Goal: Use online tool/utility

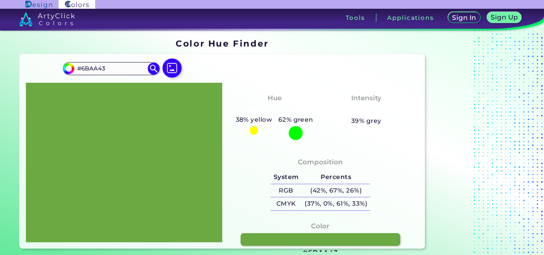
click at [259, 119] on h5 "38% yellow" at bounding box center [253, 120] width 43 height 10
click at [247, 119] on h5 "38% yellow" at bounding box center [253, 120] width 43 height 10
drag, startPoint x: 379, startPoint y: 116, endPoint x: 281, endPoint y: 97, distance: 100.6
click at [378, 116] on h5 "39% grey" at bounding box center [366, 121] width 30 height 10
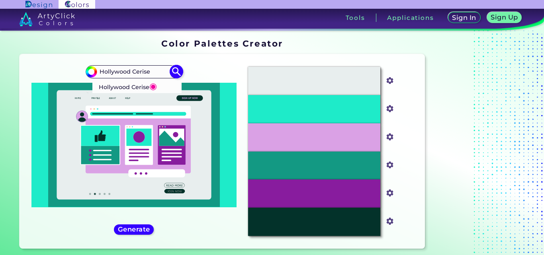
type input "Hollywood Cerise"
click at [174, 70] on img at bounding box center [176, 72] width 14 height 14
type input "#000000"
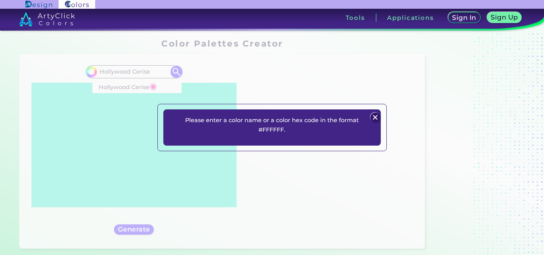
click at [372, 117] on img at bounding box center [376, 118] width 10 height 10
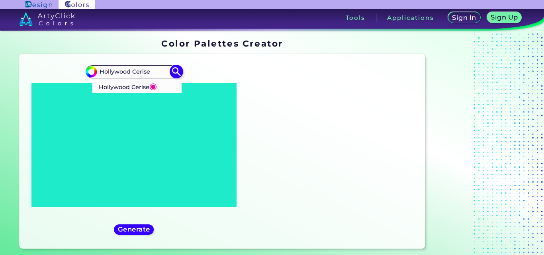
click at [158, 70] on input "Hollywood Cerise" at bounding box center [134, 71] width 74 height 11
drag, startPoint x: 158, startPoint y: 70, endPoint x: 77, endPoint y: 70, distance: 81.2
click at [77, 70] on div "#000000 Hollywood Cerise Hollywood Cerise ◉ ◉" at bounding box center [134, 150] width 216 height 181
paste input "#ec008c"
type input "#ec008c"
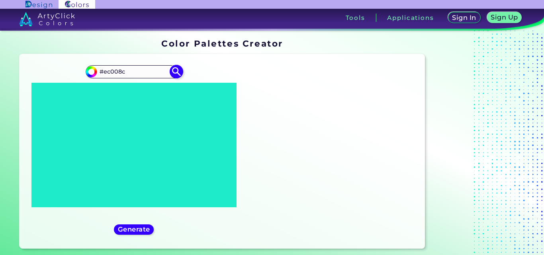
click at [179, 72] on img at bounding box center [176, 72] width 14 height 14
type input "#ec008c"
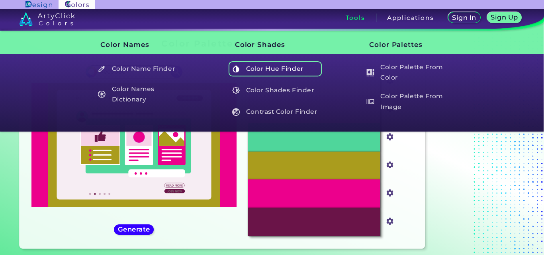
click at [301, 68] on h5 "Color Hue Finder" at bounding box center [275, 68] width 94 height 15
